Goal: Communication & Community: Answer question/provide support

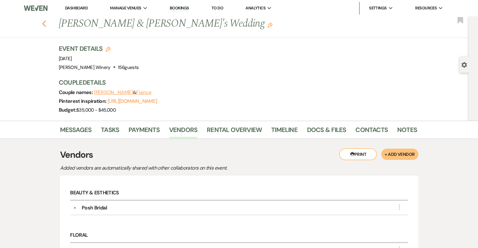
click at [46, 25] on use "button" at bounding box center [44, 23] width 4 height 7
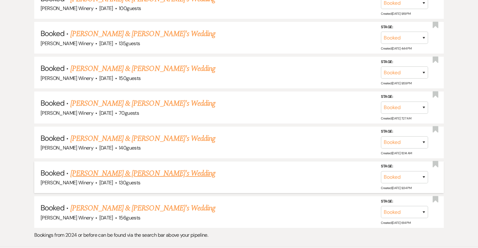
scroll to position [1984, 0]
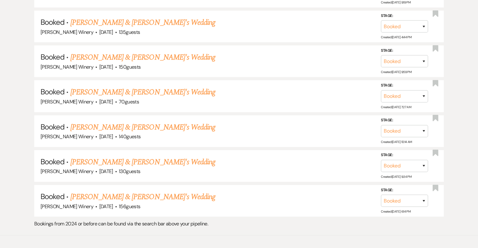
click at [97, 157] on link "[PERSON_NAME] & [PERSON_NAME]'s Wedding" at bounding box center [142, 162] width 145 height 11
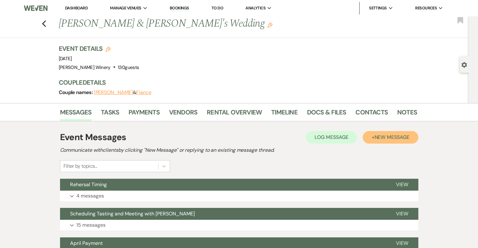
click at [390, 134] on button "+ New Message" at bounding box center [390, 137] width 55 height 13
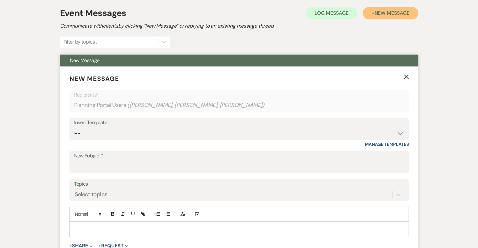
scroll to position [157, 0]
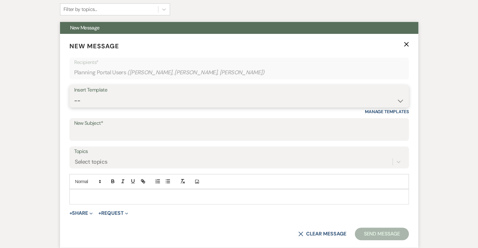
click at [88, 101] on select "-- Weven Planning Portal Introduction (Booked Events) Tour Request Response Fol…" at bounding box center [239, 101] width 330 height 12
click at [41, 114] on div "Messages Tasks Payments Vendors Rental Overview Timeline Docs & Files Contacts …" at bounding box center [239, 204] width 478 height 517
click at [117, 140] on div "New Subject*" at bounding box center [238, 129] width 339 height 23
click at [115, 137] on input "New Subject*" at bounding box center [239, 134] width 330 height 12
type input "Wine Consumption"
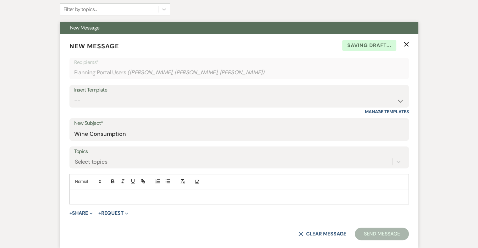
click at [75, 191] on div at bounding box center [239, 197] width 339 height 14
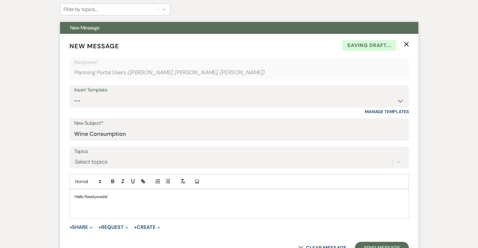
click at [77, 205] on p at bounding box center [238, 204] width 329 height 7
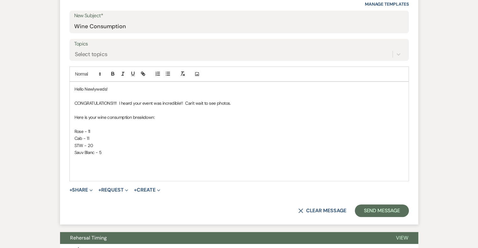
scroll to position [297, 0]
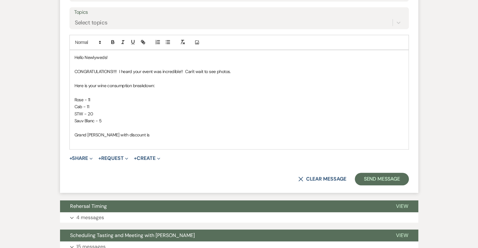
click at [92, 134] on p "Grand [PERSON_NAME] with discount is" at bounding box center [238, 135] width 329 height 7
click at [159, 136] on p "Grand total with discount is" at bounding box center [238, 135] width 329 height 7
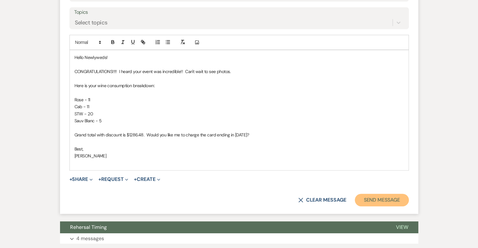
click at [397, 198] on button "Send Message" at bounding box center [382, 200] width 54 height 13
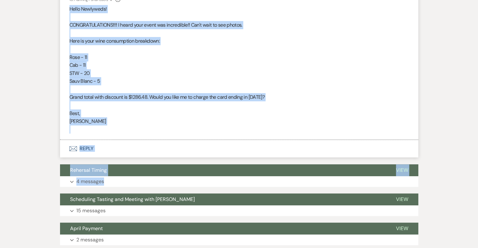
scroll to position [212, 0]
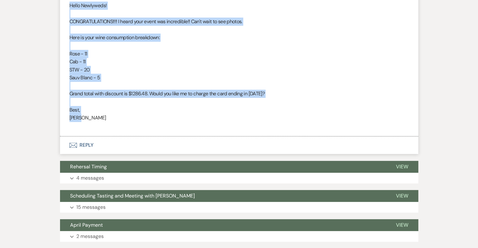
drag, startPoint x: 69, startPoint y: 152, endPoint x: 156, endPoint y: 122, distance: 91.5
click at [156, 122] on div "Hello Newlyweds! CONGRATULATIONS!!!! I heard your event was incredible!! Can't …" at bounding box center [238, 66] width 339 height 129
copy div "Hello Newlyweds! CONGRATULATIONS!!!! I heard your event was incredible!! Can't …"
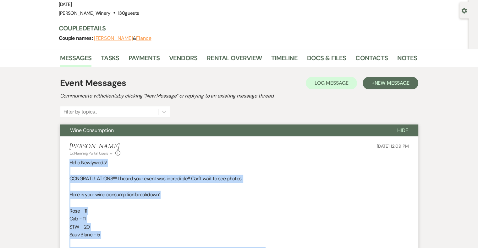
scroll to position [0, 0]
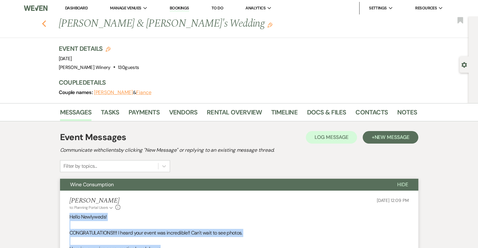
click at [46, 25] on use "button" at bounding box center [44, 23] width 4 height 7
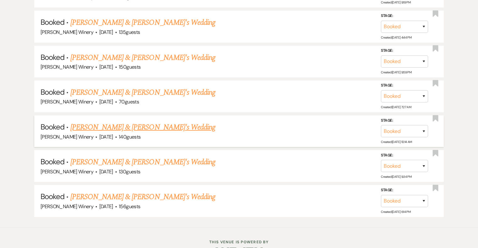
scroll to position [1984, 0]
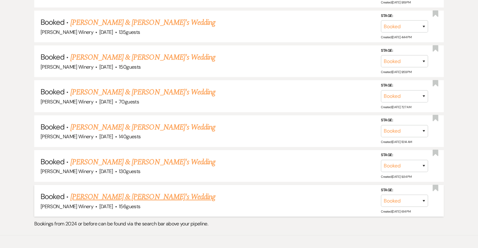
click at [89, 192] on link "[PERSON_NAME] & [PERSON_NAME]'s Wedding" at bounding box center [142, 197] width 145 height 11
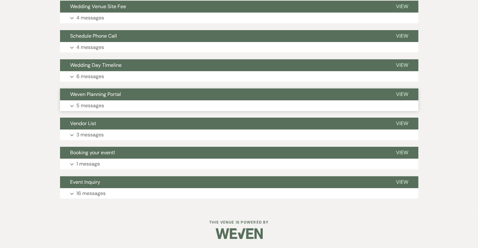
scroll to position [68, 0]
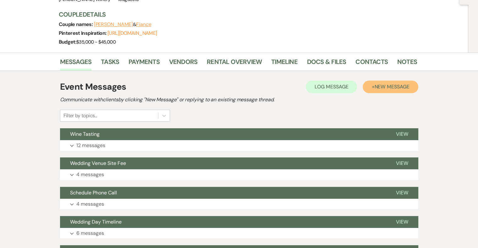
click at [392, 87] on span "New Message" at bounding box center [391, 87] width 35 height 7
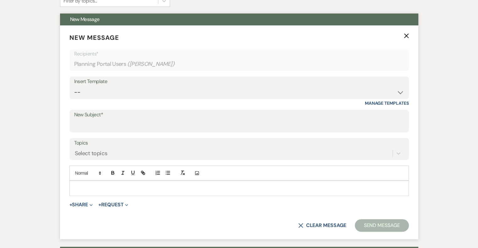
scroll to position [194, 0]
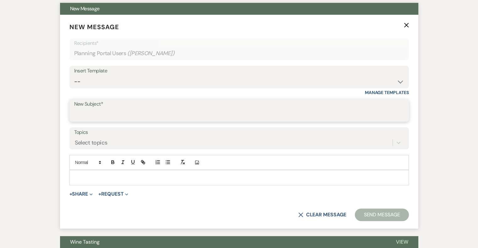
click at [83, 112] on input "New Subject*" at bounding box center [239, 115] width 330 height 12
type input "Wine Consumption"
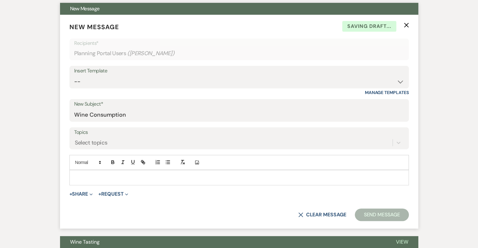
click at [76, 172] on div at bounding box center [239, 178] width 339 height 14
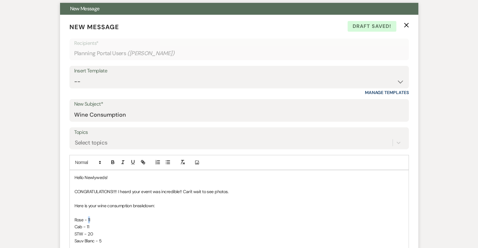
drag, startPoint x: 87, startPoint y: 219, endPoint x: 96, endPoint y: 219, distance: 8.8
click at [96, 219] on p "Rose - 11" at bounding box center [238, 220] width 329 height 7
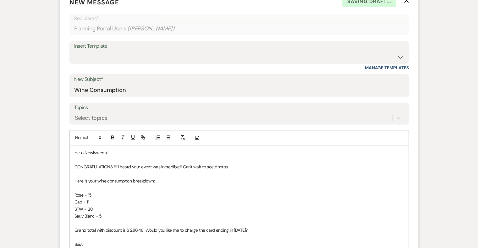
scroll to position [257, 0]
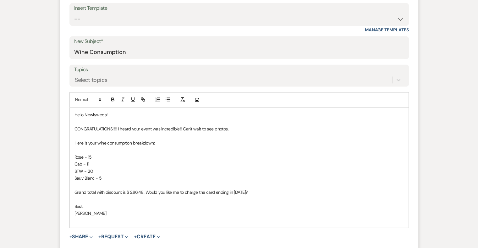
click at [84, 163] on span "Cab - 11" at bounding box center [81, 164] width 15 height 6
click at [111, 161] on p "Cab Franc - 11" at bounding box center [238, 164] width 329 height 7
drag, startPoint x: 74, startPoint y: 177, endPoint x: 162, endPoint y: 179, distance: 88.3
click at [162, 179] on p "Sauv Blanc - 5" at bounding box center [238, 178] width 329 height 7
drag, startPoint x: 90, startPoint y: 170, endPoint x: 96, endPoint y: 171, distance: 6.0
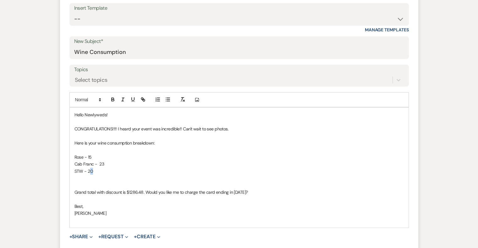
click at [96, 171] on p "STW - 20" at bounding box center [238, 171] width 329 height 7
drag, startPoint x: 128, startPoint y: 190, endPoint x: 142, endPoint y: 192, distance: 13.6
click at [142, 192] on span "Grand total with discount is $1286.48. Would you like me to charge the card end…" at bounding box center [160, 193] width 173 height 6
drag, startPoint x: 234, startPoint y: 189, endPoint x: 260, endPoint y: 192, distance: 26.5
click at [260, 192] on p "Grand total with discount is $1703.86. Would you like me to charge the card end…" at bounding box center [238, 192] width 329 height 7
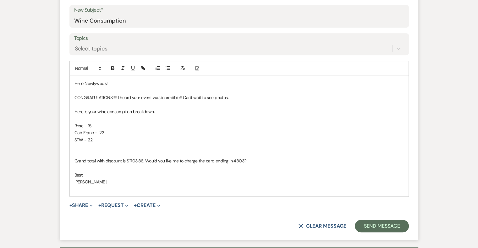
scroll to position [319, 0]
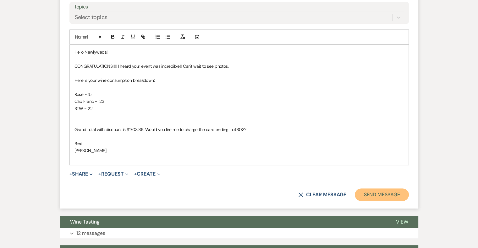
click at [371, 194] on button "Send Message" at bounding box center [382, 195] width 54 height 13
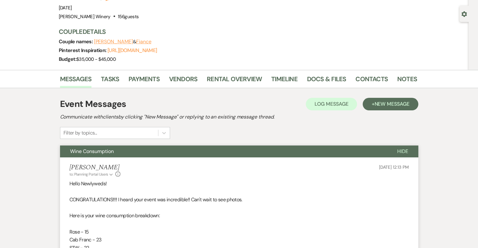
scroll to position [0, 0]
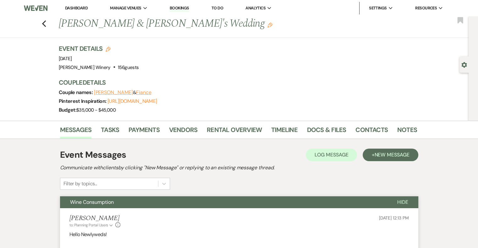
drag, startPoint x: 76, startPoint y: 6, endPoint x: 94, endPoint y: 1, distance: 18.7
click at [76, 6] on link "Dashboard" at bounding box center [76, 7] width 23 height 5
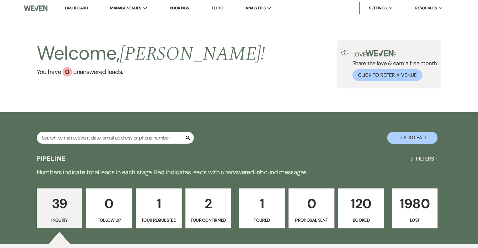
click at [85, 8] on link "Dashboard" at bounding box center [76, 8] width 23 height 6
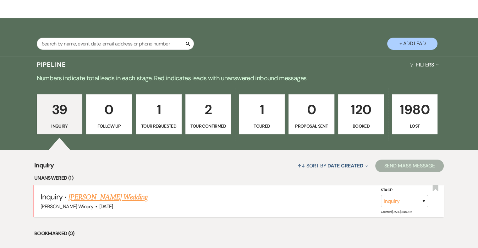
click at [117, 198] on link "[PERSON_NAME] Wedding" at bounding box center [107, 197] width 79 height 11
select select "5"
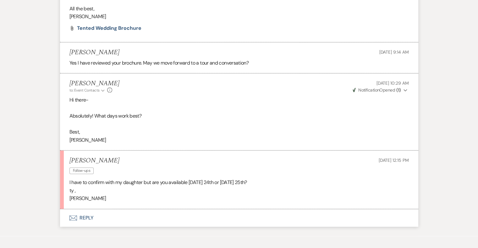
scroll to position [475, 0]
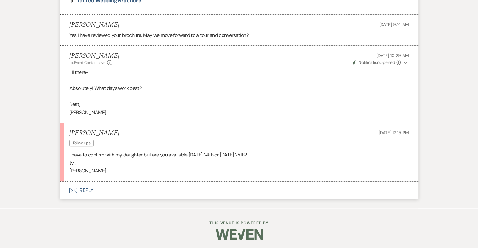
click at [86, 189] on button "Envelope Reply" at bounding box center [239, 191] width 358 height 18
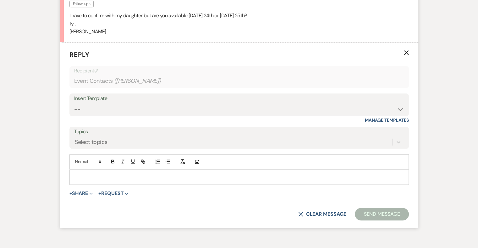
scroll to position [625, 0]
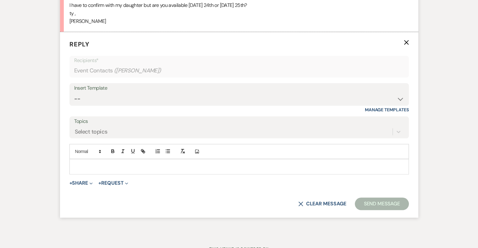
click at [78, 163] on p at bounding box center [238, 166] width 329 height 7
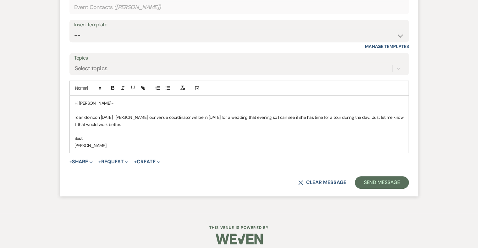
scroll to position [693, 0]
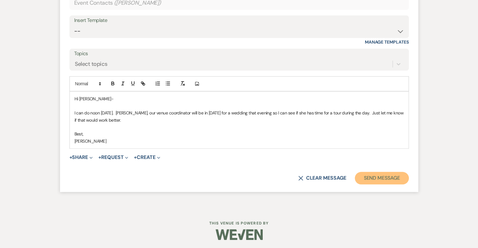
click at [378, 174] on button "Send Message" at bounding box center [382, 178] width 54 height 13
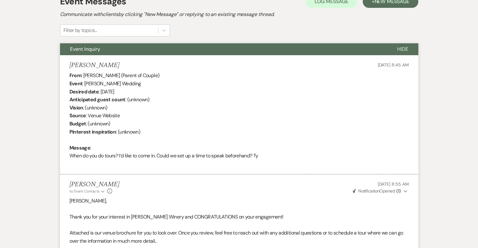
scroll to position [0, 0]
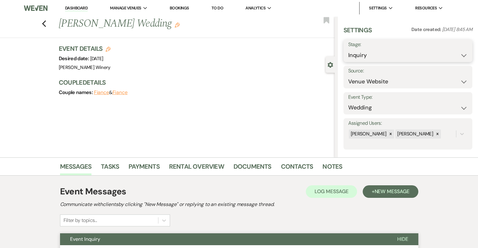
click at [390, 57] on select "Inquiry Follow Up Tour Requested Tour Confirmed Toured Proposal Sent Booked Lost" at bounding box center [407, 55] width 119 height 12
select select "2"
click at [348, 49] on select "Inquiry Follow Up Tour Requested Tour Confirmed Toured Proposal Sent Booked Lost" at bounding box center [407, 55] width 119 height 12
click at [461, 52] on button "Save" at bounding box center [458, 51] width 27 height 13
click at [84, 6] on link "Dashboard" at bounding box center [76, 8] width 23 height 6
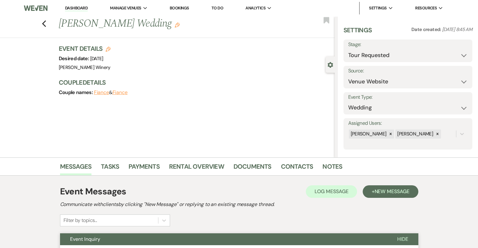
select select "2"
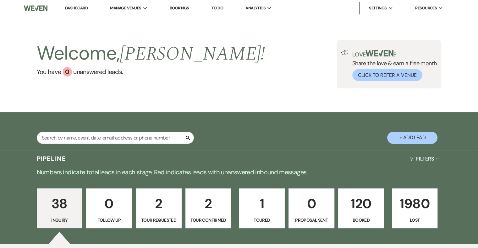
click at [166, 213] on p "2" at bounding box center [159, 204] width 38 height 21
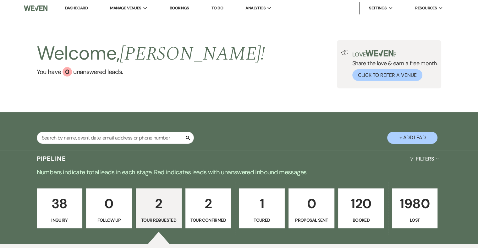
select select "2"
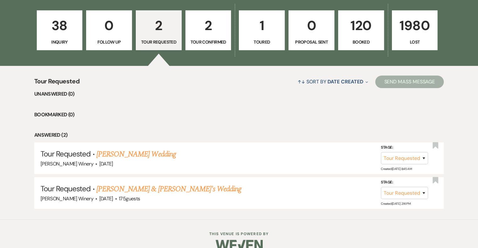
scroll to position [188, 0]
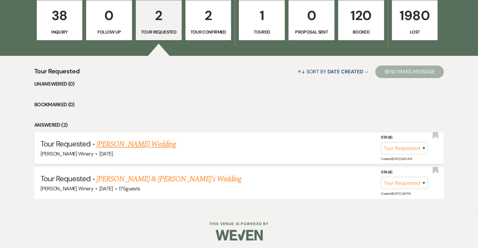
click at [142, 144] on link "[PERSON_NAME] Wedding" at bounding box center [135, 144] width 79 height 11
select select "2"
select select "5"
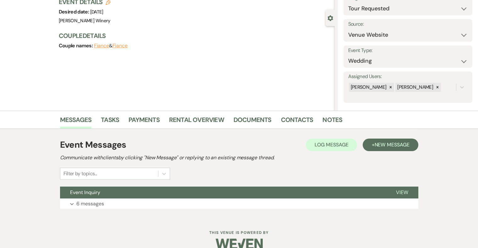
scroll to position [57, 0]
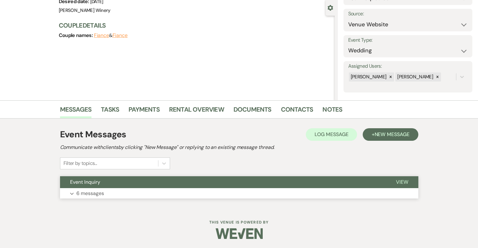
click at [401, 179] on span "View" at bounding box center [402, 182] width 12 height 7
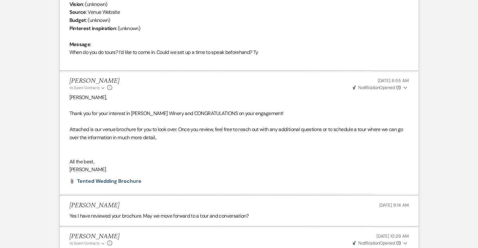
scroll to position [0, 0]
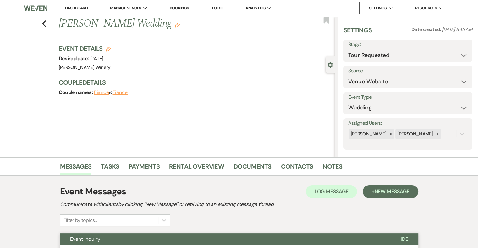
click at [76, 8] on link "Dashboard" at bounding box center [76, 8] width 23 height 6
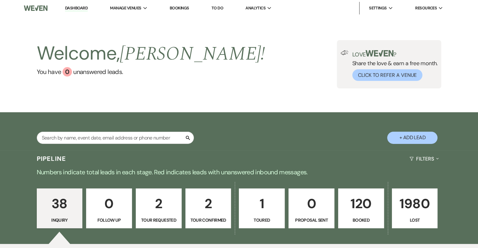
click at [200, 98] on div "Welcome, [PERSON_NAME] ! You have 0 unanswered lead s . Love ? Share the love &…" at bounding box center [239, 64] width 478 height 96
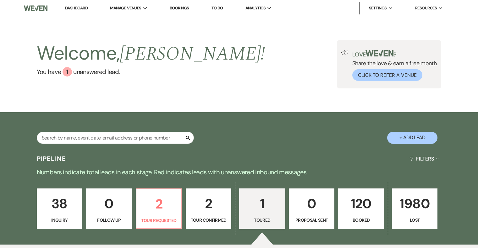
select select "5"
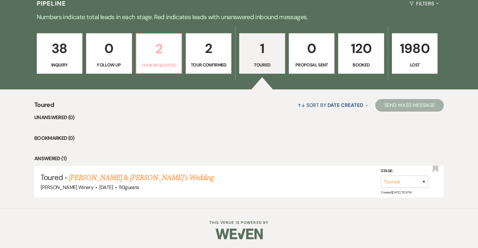
click at [161, 54] on p "2" at bounding box center [158, 48] width 37 height 21
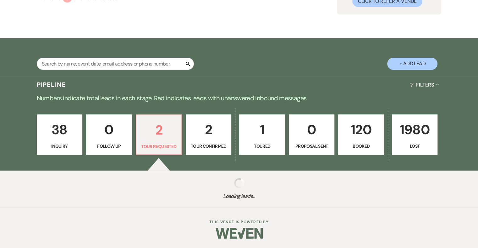
select select "2"
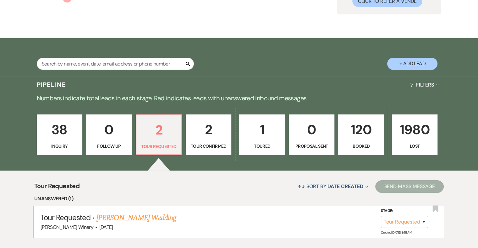
scroll to position [156, 0]
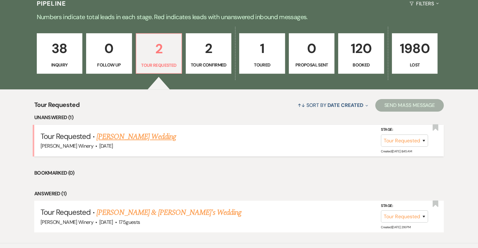
click at [147, 137] on link "[PERSON_NAME] Wedding" at bounding box center [135, 136] width 79 height 11
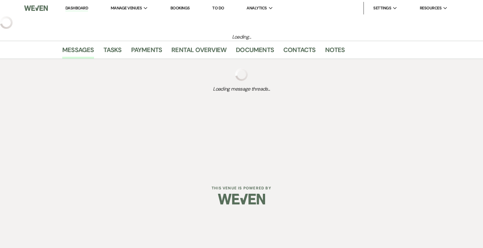
select select "2"
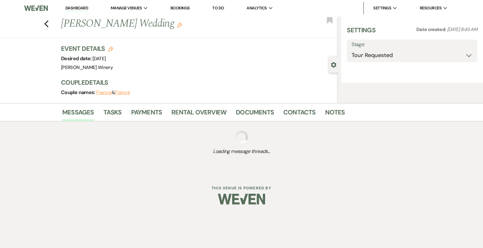
select select "5"
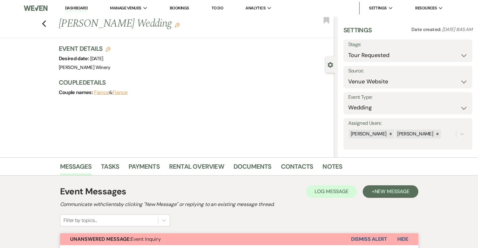
click at [77, 8] on link "Dashboard" at bounding box center [76, 8] width 23 height 6
